Goal: Task Accomplishment & Management: Use online tool/utility

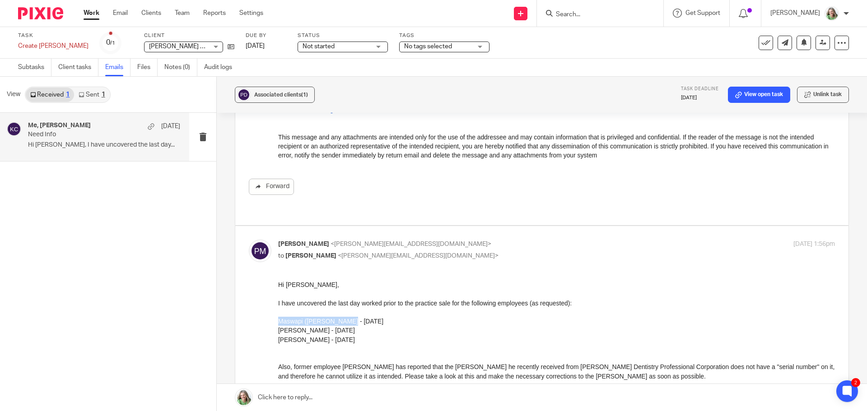
scroll to position [316, 0]
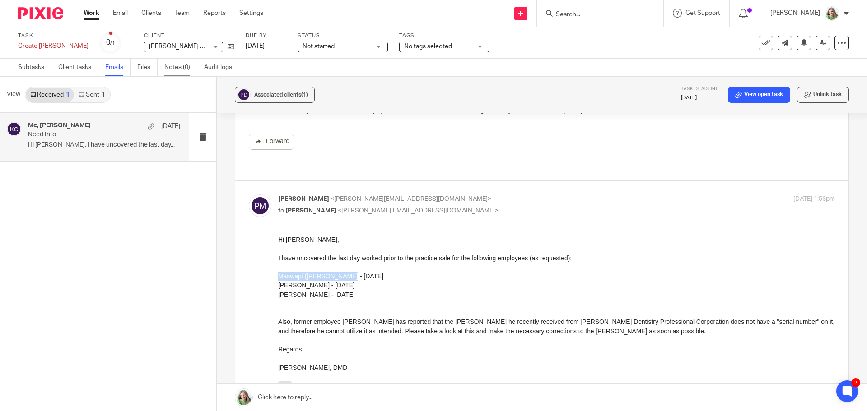
copy div "Maswapi ([PERSON_NAME] - [DATE] [PERSON_NAME] - [DATE] [PERSON_NAME] - [DATE]"
click at [33, 63] on link "Subtasks" at bounding box center [34, 68] width 33 height 18
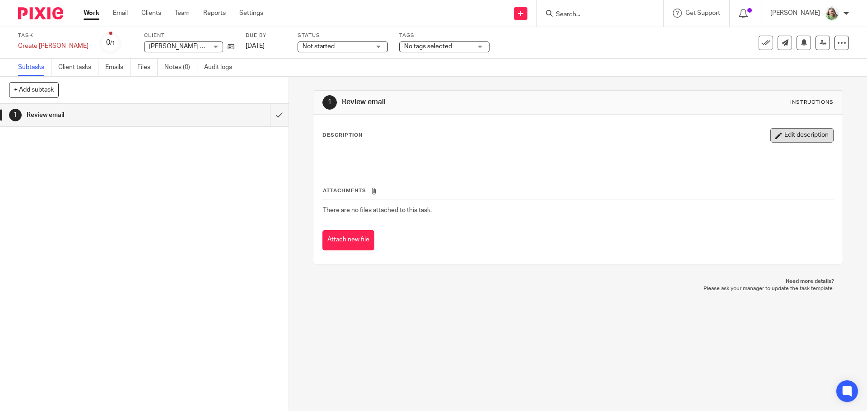
click at [778, 133] on button "Edit description" at bounding box center [801, 135] width 63 height 14
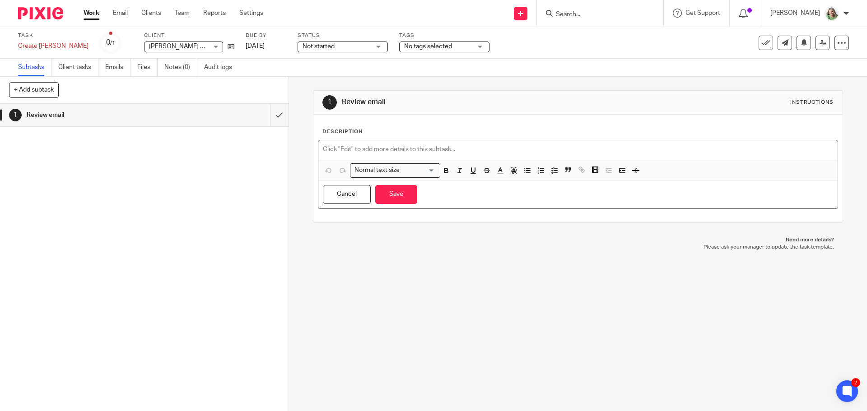
click at [390, 151] on p at bounding box center [578, 149] width 510 height 9
click at [554, 171] on line "button" at bounding box center [555, 171] width 3 height 0
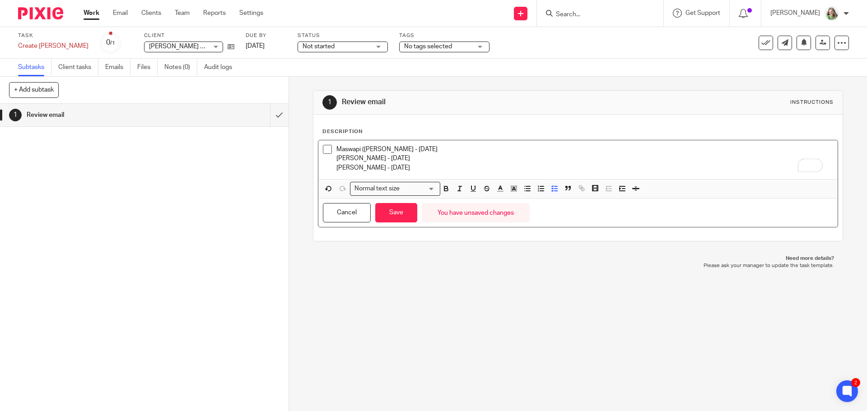
click at [460, 150] on p "Maswapi ([PERSON_NAME] - [DATE]" at bounding box center [584, 149] width 496 height 9
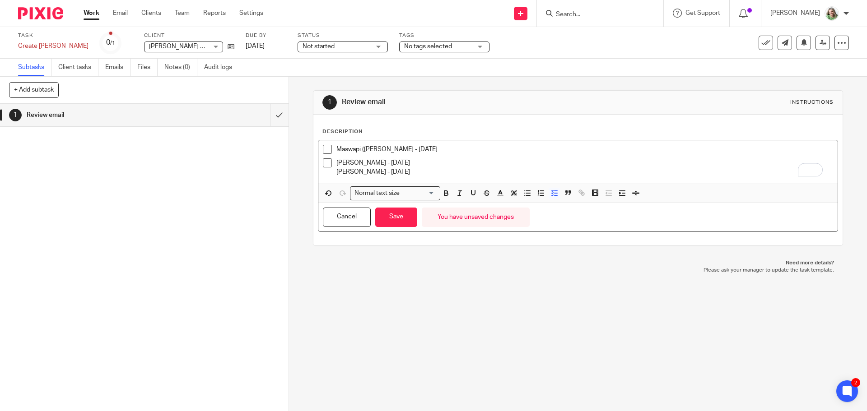
click at [420, 163] on p "[PERSON_NAME] - [DATE]" at bounding box center [584, 162] width 496 height 9
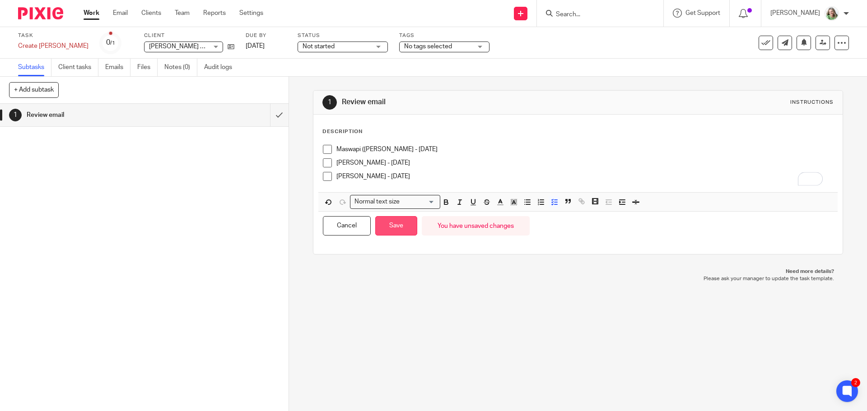
click at [400, 225] on button "Save" at bounding box center [396, 225] width 42 height 19
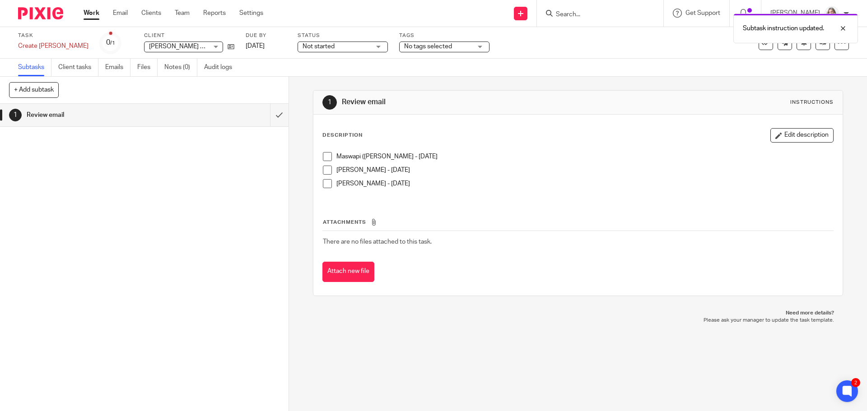
click at [325, 158] on span "To enrich screen reader interactions, please activate Accessibility in Grammarl…" at bounding box center [327, 156] width 9 height 9
click at [323, 168] on span "To enrich screen reader interactions, please activate Accessibility in Grammarl…" at bounding box center [327, 170] width 9 height 9
drag, startPoint x: 385, startPoint y: 182, endPoint x: 334, endPoint y: 189, distance: 51.8
click at [336, 189] on div "[PERSON_NAME] - [DATE]" at bounding box center [584, 186] width 496 height 14
copy p "[PERSON_NAME]"
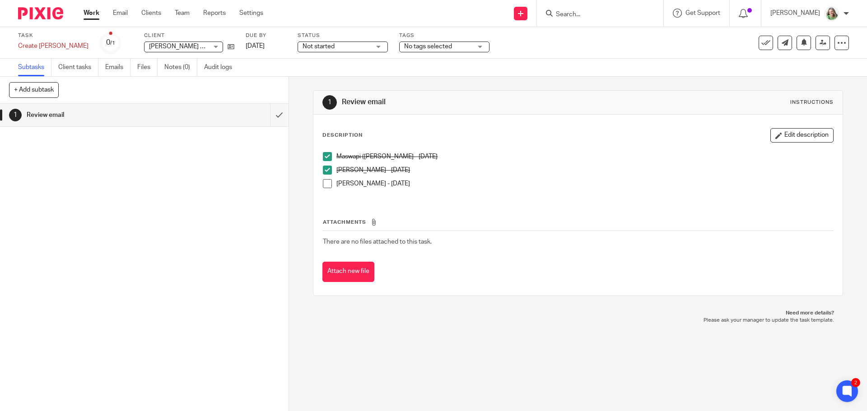
click at [326, 186] on span "To enrich screen reader interactions, please activate Accessibility in Grammarl…" at bounding box center [327, 183] width 9 height 9
click at [794, 139] on button "Edit description" at bounding box center [801, 135] width 63 height 14
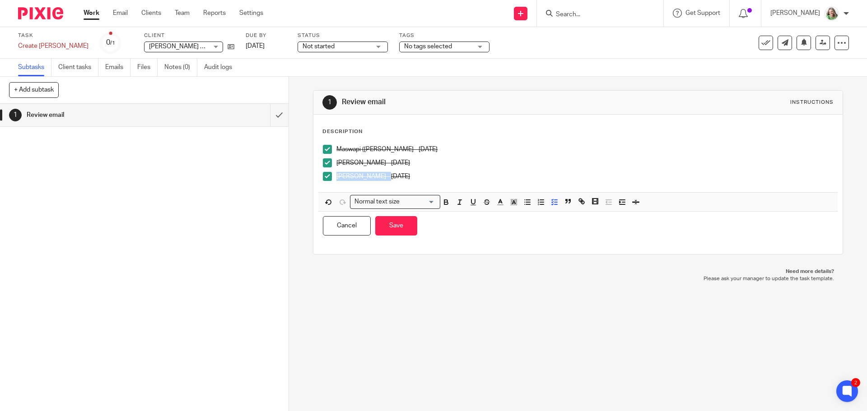
click at [499, 179] on p "[PERSON_NAME] - [DATE]" at bounding box center [584, 176] width 496 height 9
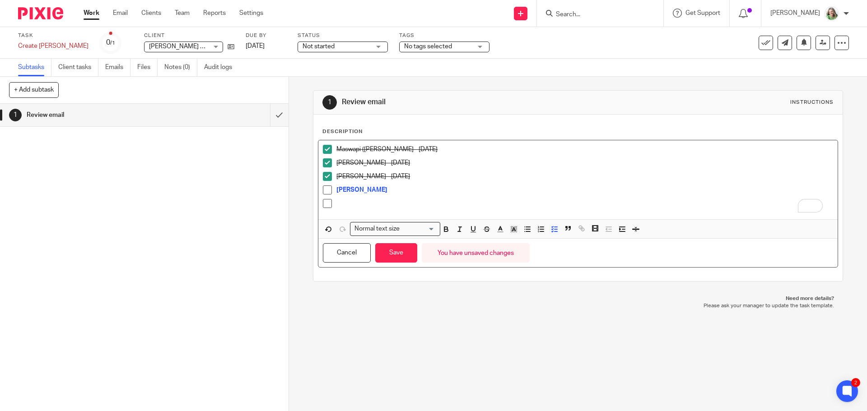
click at [342, 201] on p "To enrich screen reader interactions, please activate Accessibility in Grammarl…" at bounding box center [584, 203] width 496 height 9
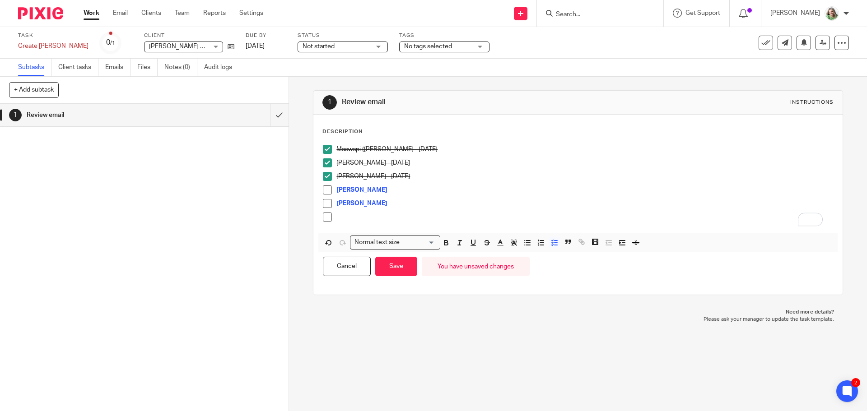
click at [341, 216] on p "To enrich screen reader interactions, please activate Accessibility in Grammarl…" at bounding box center [584, 217] width 496 height 9
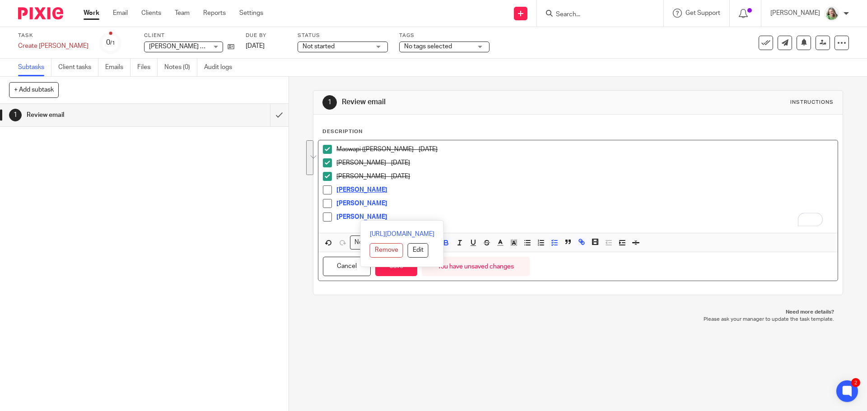
drag, startPoint x: 355, startPoint y: 210, endPoint x: 334, endPoint y: 189, distance: 29.4
click at [334, 189] on ul "Maswapi (Anita) Kamona - July 18, 2025 Erica Romero - Aug 8, 2025 Mariam Ezzedd…" at bounding box center [578, 185] width 510 height 81
click at [370, 250] on button "Remove" at bounding box center [386, 250] width 33 height 14
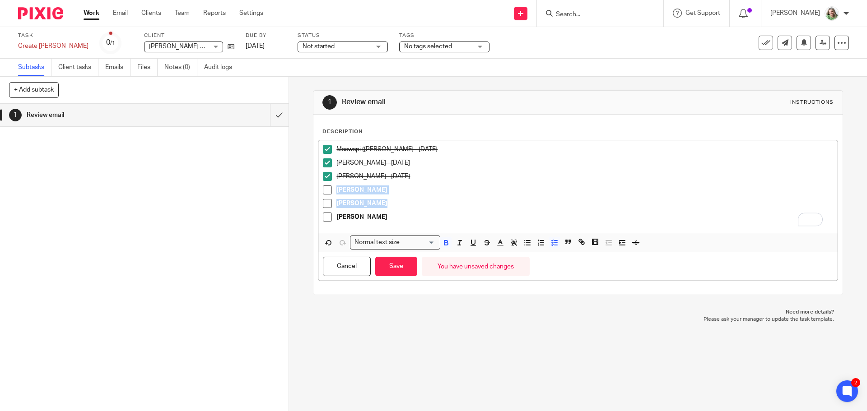
click at [376, 210] on div "Kendra Bouzy" at bounding box center [584, 206] width 496 height 14
click at [391, 273] on button "Save" at bounding box center [396, 266] width 42 height 19
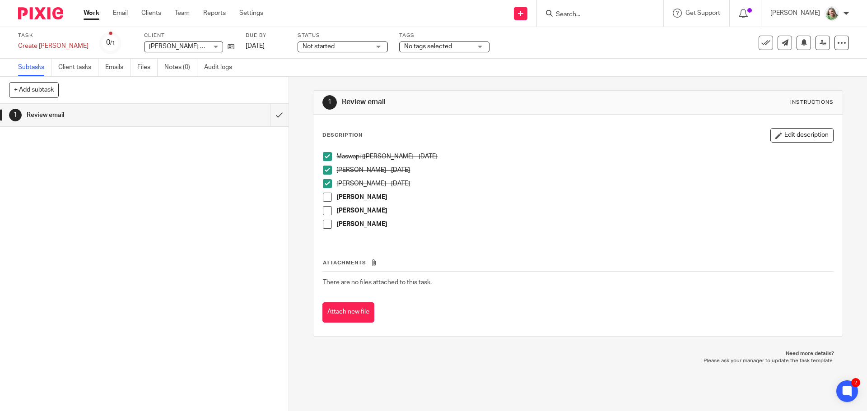
click at [323, 224] on span "To enrich screen reader interactions, please activate Accessibility in Grammarl…" at bounding box center [327, 224] width 9 height 9
drag, startPoint x: 380, startPoint y: 198, endPoint x: 333, endPoint y: 199, distance: 46.5
click at [333, 199] on li "Pamela Kalenga" at bounding box center [578, 200] width 510 height 14
copy strong "Pamela Kalenga"
click at [325, 198] on span "To enrich screen reader interactions, please activate Accessibility in Grammarl…" at bounding box center [327, 197] width 9 height 9
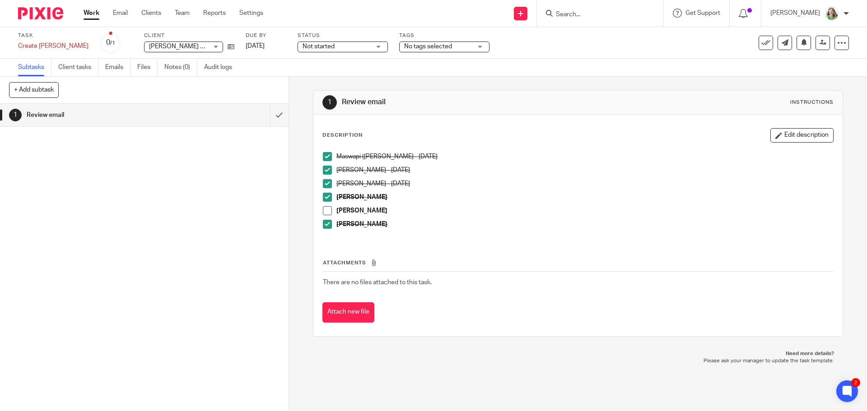
click at [325, 209] on span "To enrich screen reader interactions, please activate Accessibility in Grammarl…" at bounding box center [327, 210] width 9 height 9
click at [448, 229] on p "Rafid Alyassiry" at bounding box center [584, 224] width 496 height 9
